Goal: Information Seeking & Learning: Check status

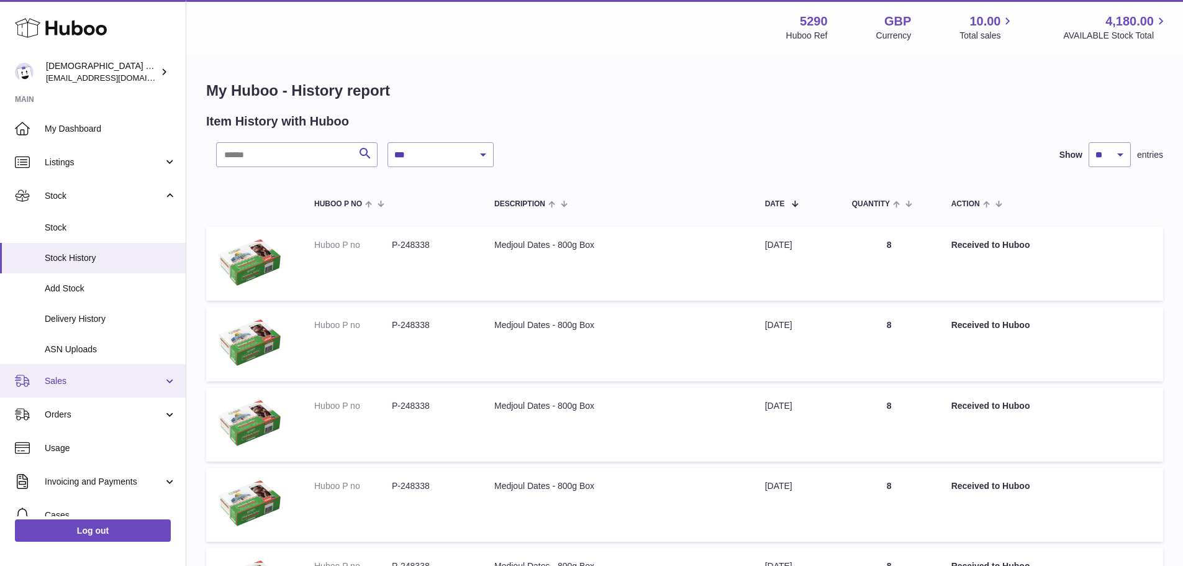
click at [83, 379] on span "Sales" at bounding box center [104, 381] width 119 height 12
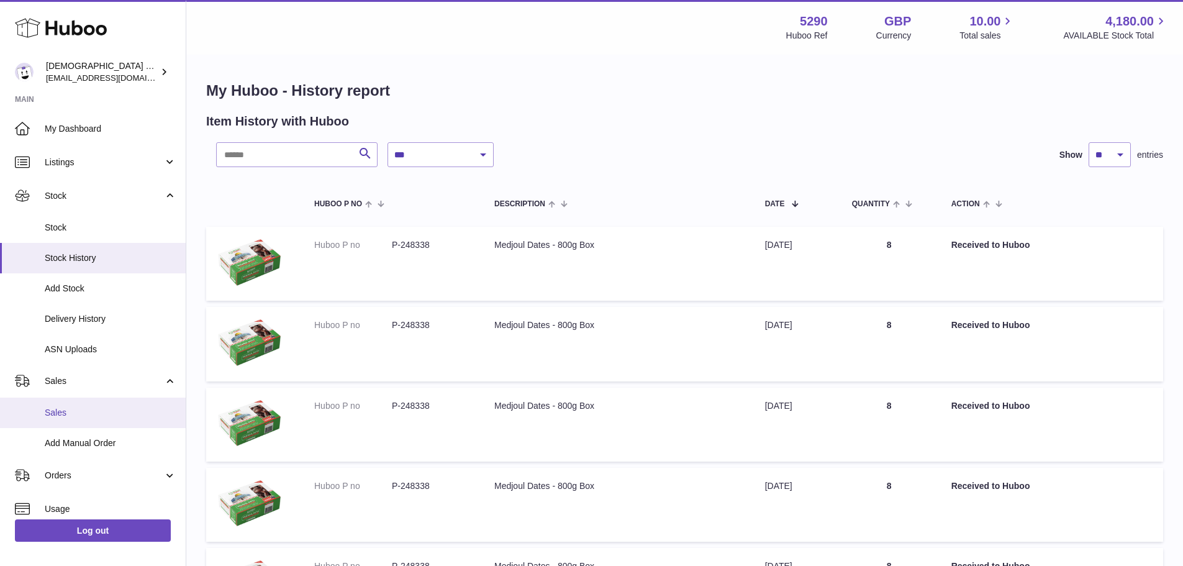
click at [91, 407] on span "Sales" at bounding box center [111, 413] width 132 height 12
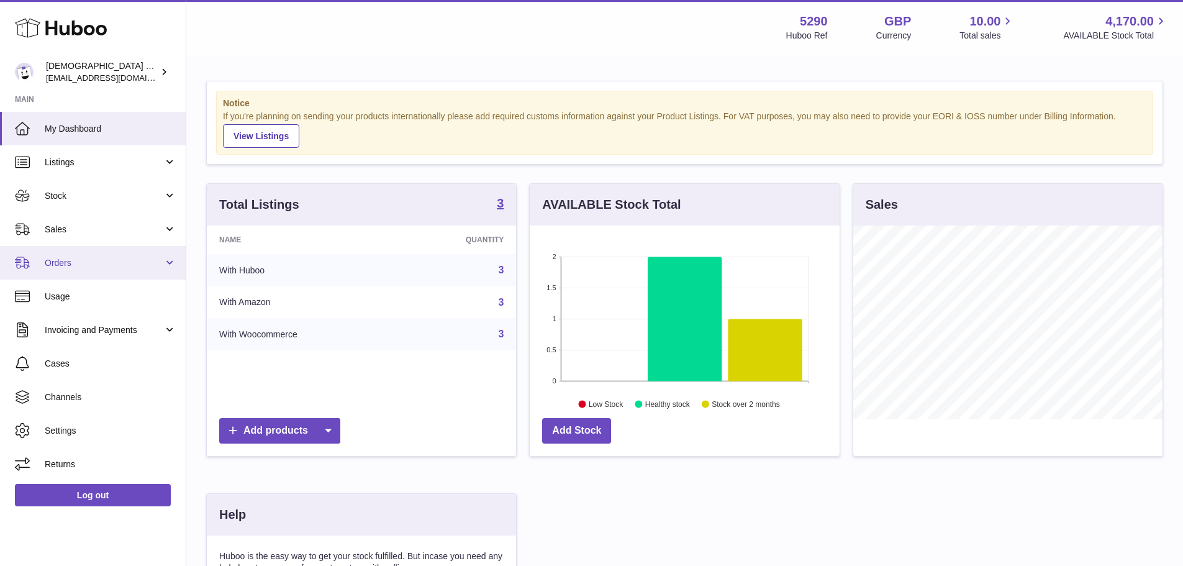
click at [78, 273] on link "Orders" at bounding box center [93, 263] width 186 height 34
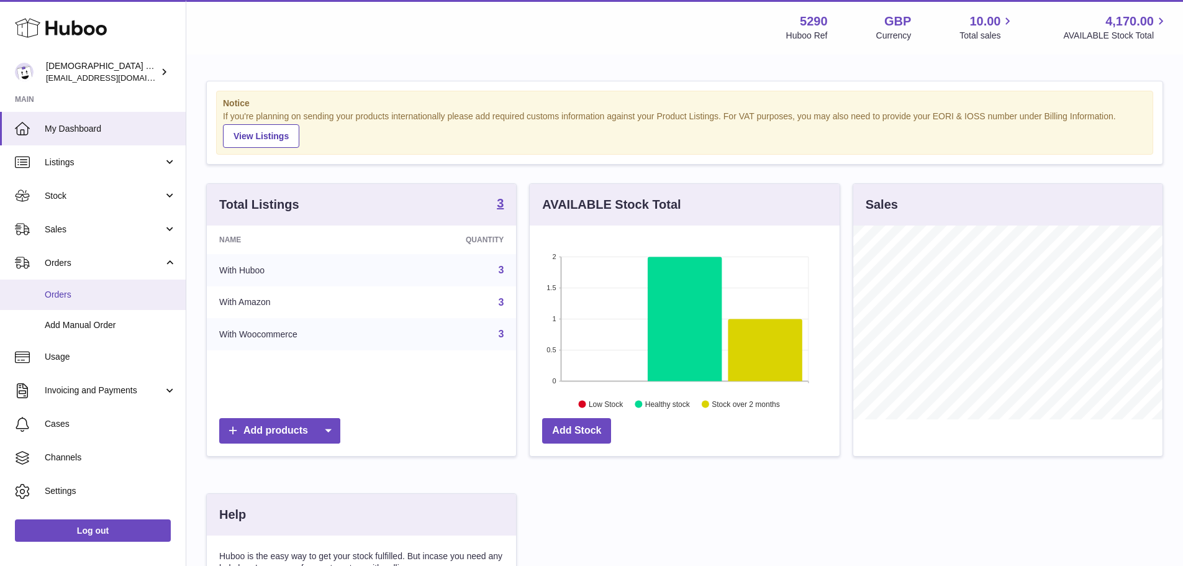
click at [80, 297] on span "Orders" at bounding box center [111, 295] width 132 height 12
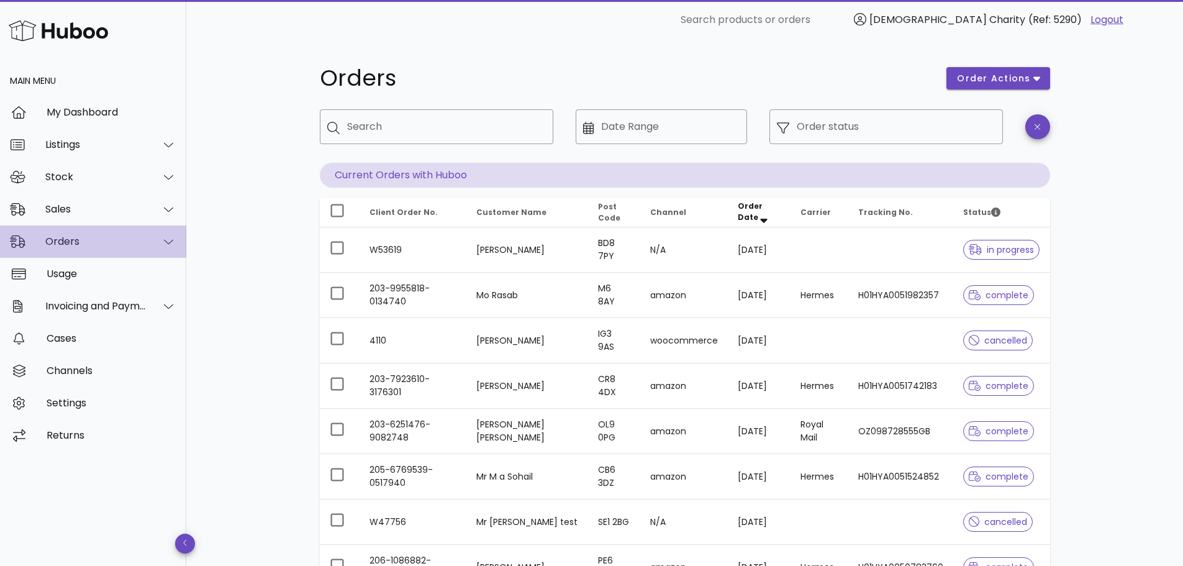
click at [81, 236] on div "Orders" at bounding box center [95, 241] width 101 height 12
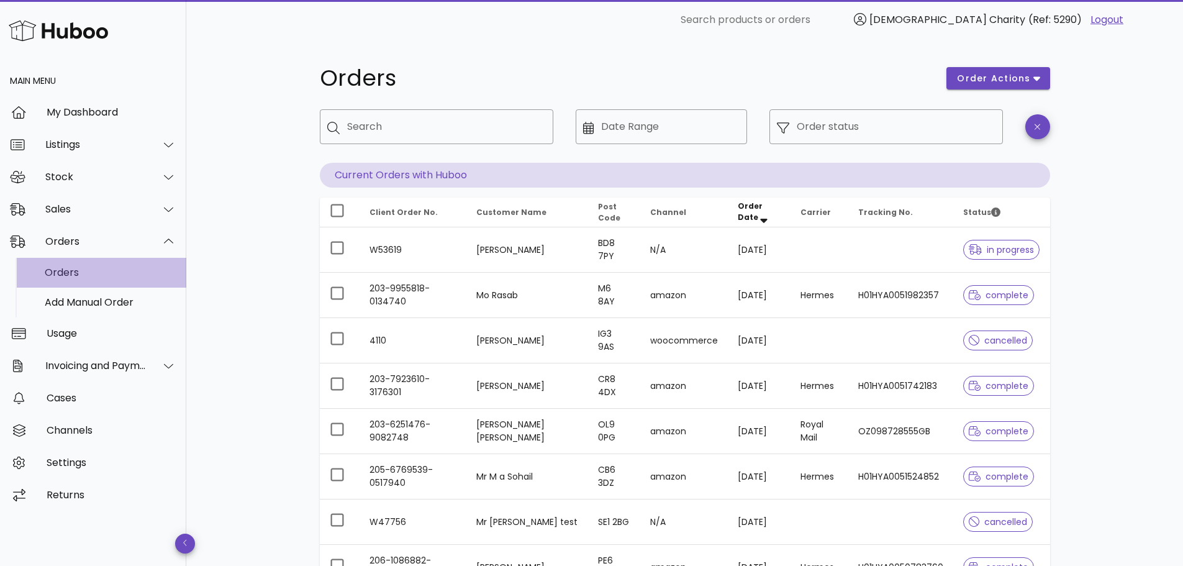
click at [71, 271] on div "Orders" at bounding box center [111, 272] width 132 height 12
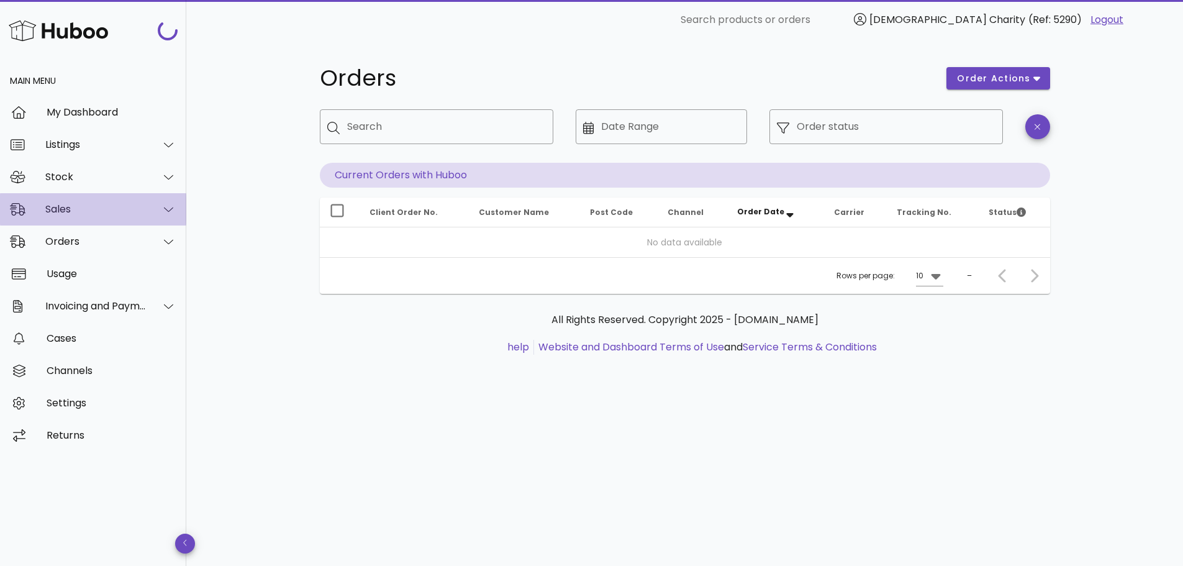
click at [75, 215] on div "Sales" at bounding box center [93, 209] width 186 height 32
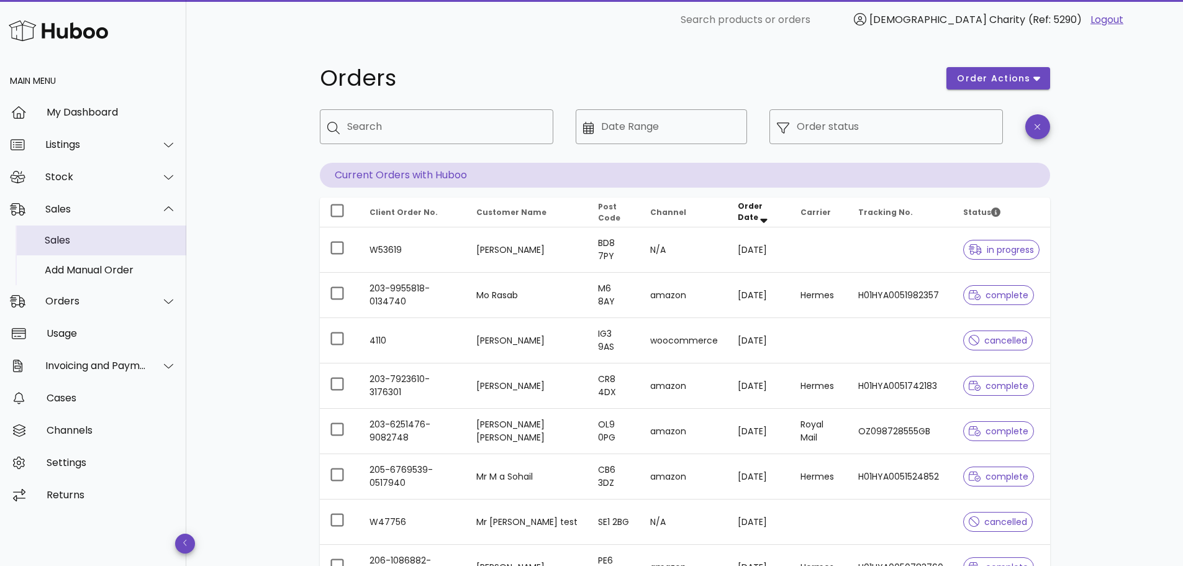
click at [76, 245] on div "Sales" at bounding box center [111, 240] width 132 height 12
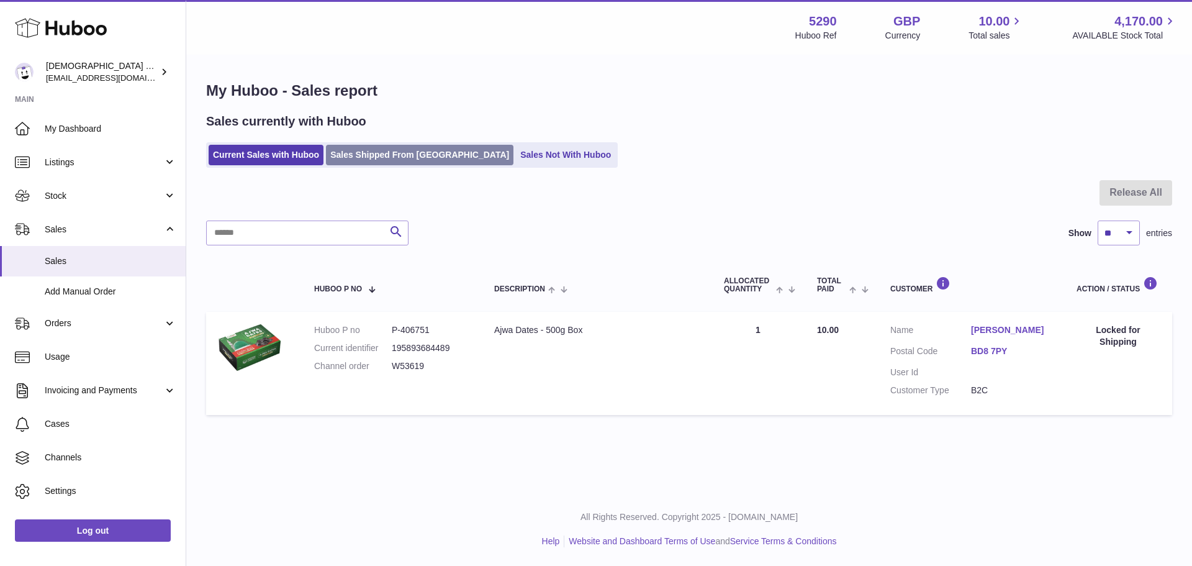
click at [374, 150] on link "Sales Shipped From [GEOGRAPHIC_DATA]" at bounding box center [420, 155] width 188 height 20
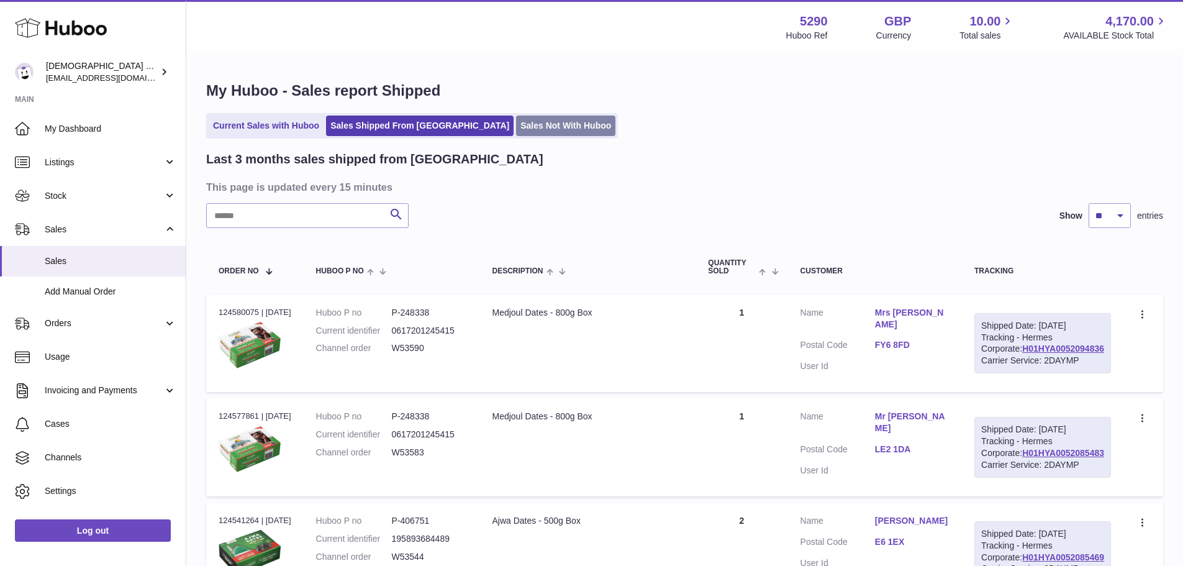
click at [516, 133] on link "Sales Not With Huboo" at bounding box center [565, 125] width 99 height 20
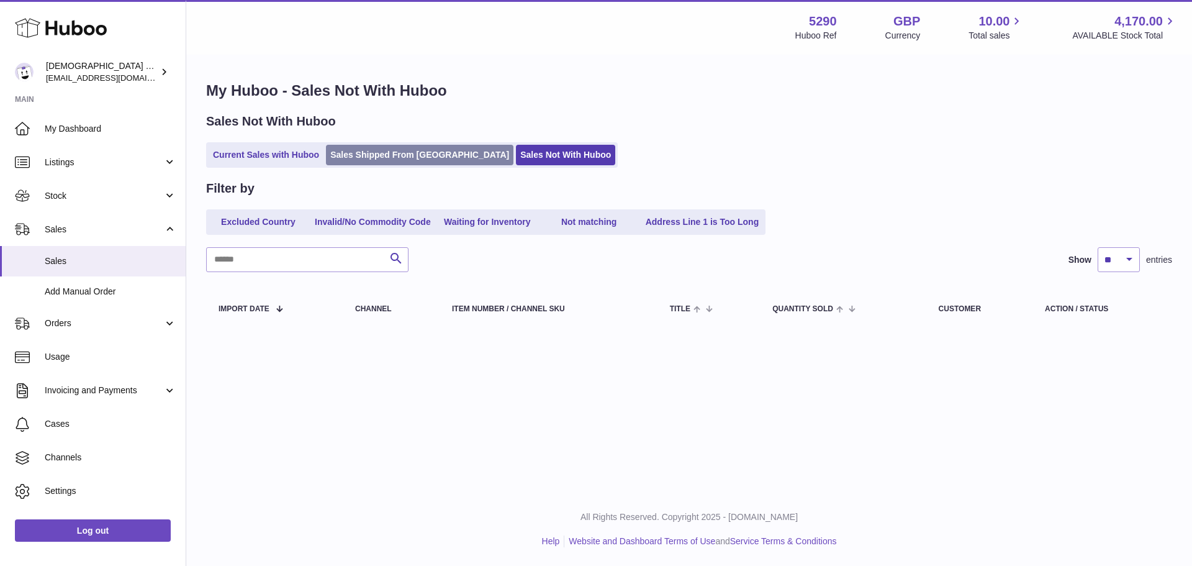
click at [405, 148] on link "Sales Shipped From [GEOGRAPHIC_DATA]" at bounding box center [420, 155] width 188 height 20
